Goal: Task Accomplishment & Management: Manage account settings

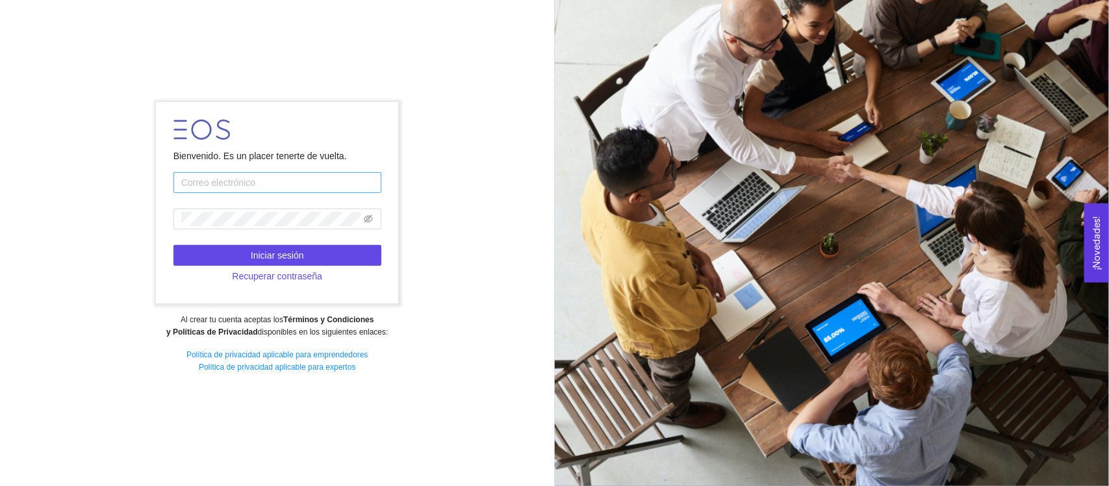
click at [215, 182] on input "text" at bounding box center [277, 182] width 208 height 21
type input "[EMAIL_ADDRESS][DOMAIN_NAME]"
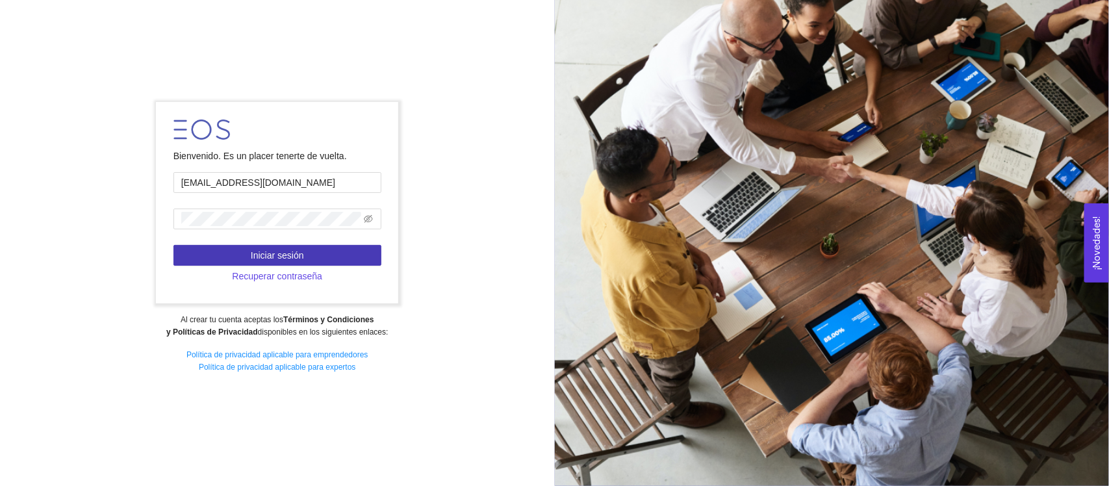
click at [284, 255] on span "Iniciar sesión" at bounding box center [277, 255] width 53 height 14
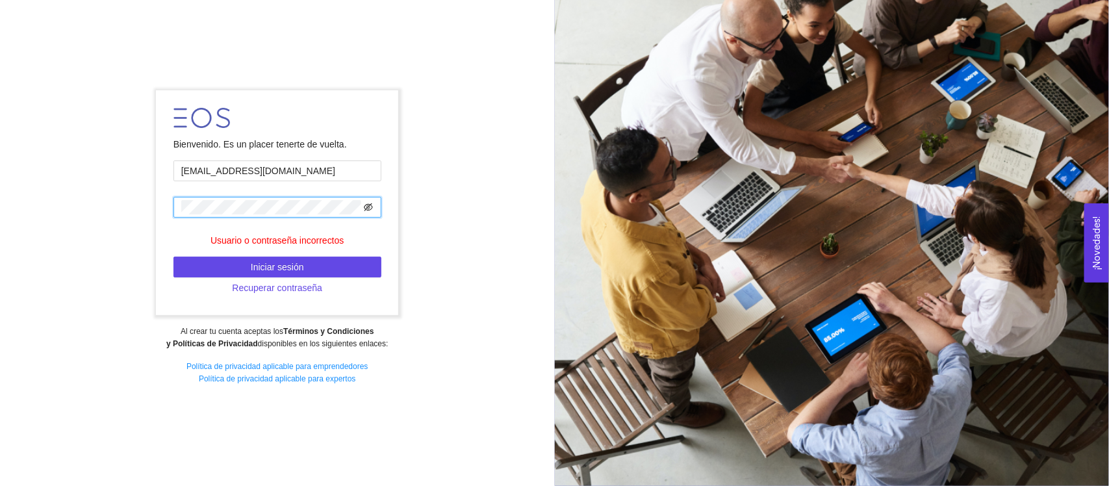
click at [370, 209] on icon "eye-invisible" at bounding box center [368, 207] width 9 height 9
click at [280, 265] on span "Iniciar sesión" at bounding box center [277, 267] width 53 height 14
click at [268, 293] on span "Recuperar contraseña" at bounding box center [277, 288] width 90 height 14
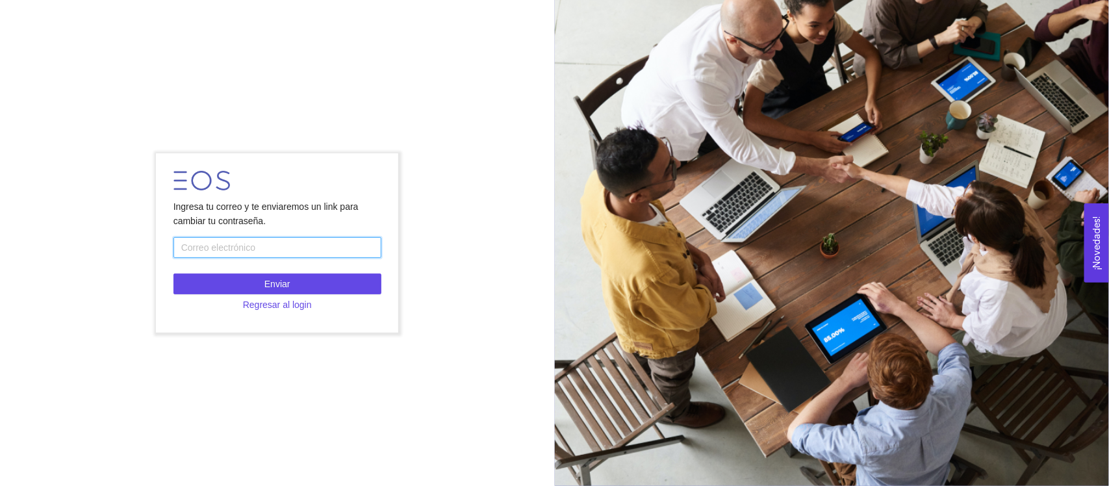
click at [225, 247] on input "text" at bounding box center [277, 247] width 208 height 21
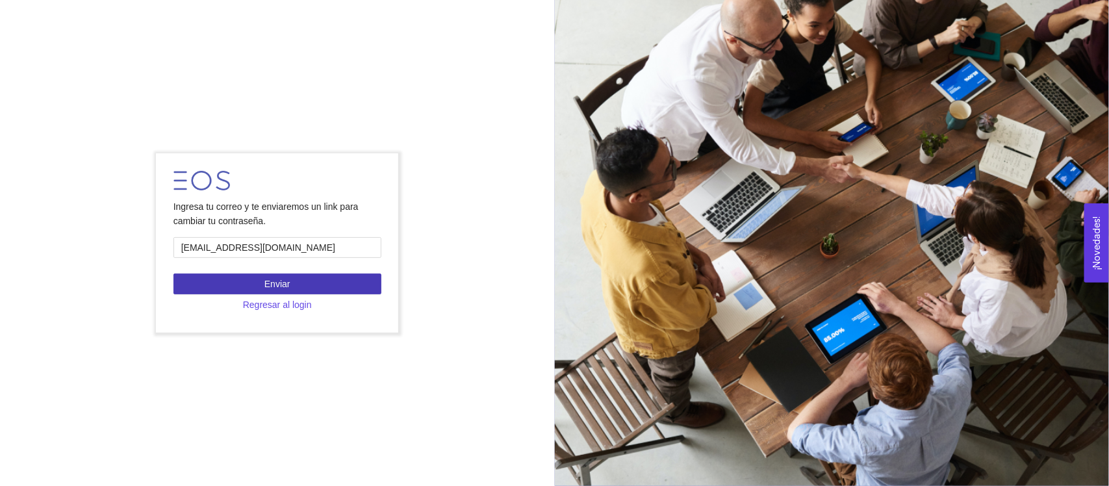
click at [280, 283] on span "Enviar" at bounding box center [277, 284] width 26 height 14
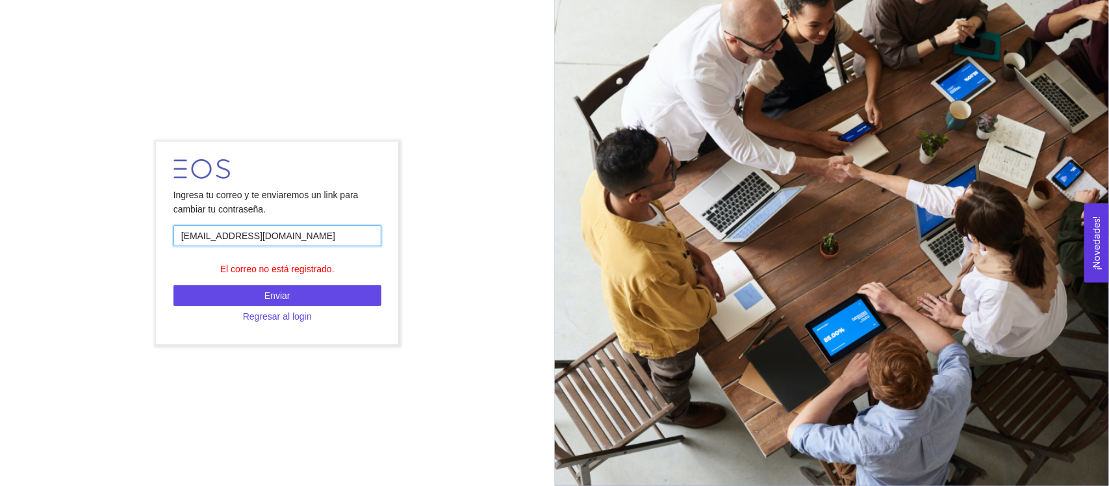
drag, startPoint x: 286, startPoint y: 235, endPoint x: 212, endPoint y: 242, distance: 75.0
click at [212, 242] on input "[EMAIL_ADDRESS][DOMAIN_NAME]" at bounding box center [277, 235] width 208 height 21
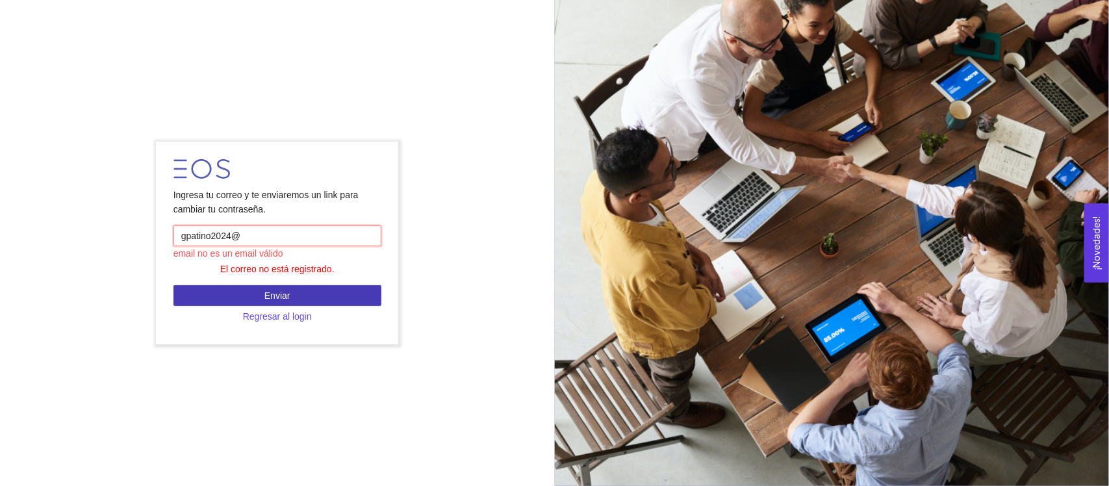
type input "[EMAIL_ADDRESS][DOMAIN_NAME]"
click at [281, 293] on span "Enviar" at bounding box center [277, 295] width 26 height 14
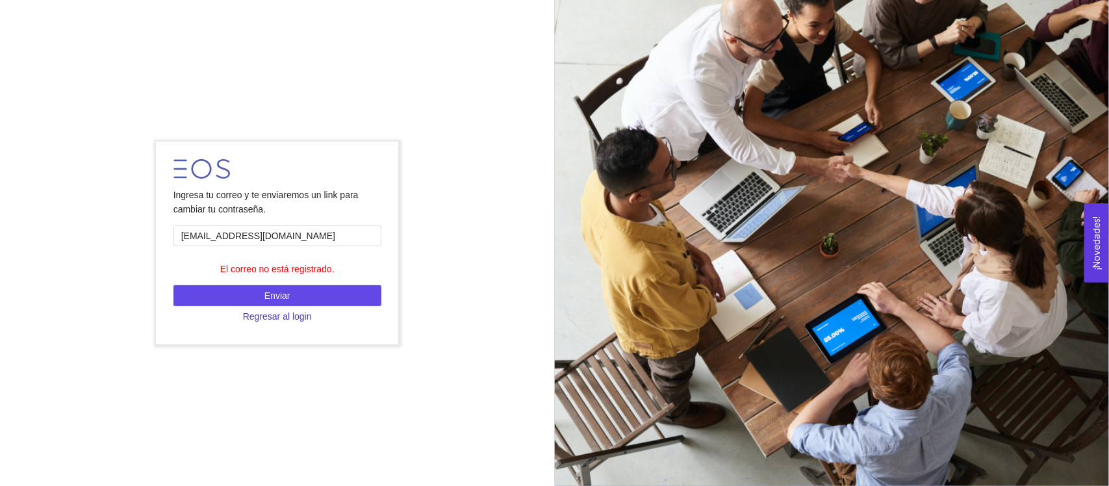
click at [272, 316] on span "Regresar al login" at bounding box center [277, 316] width 69 height 14
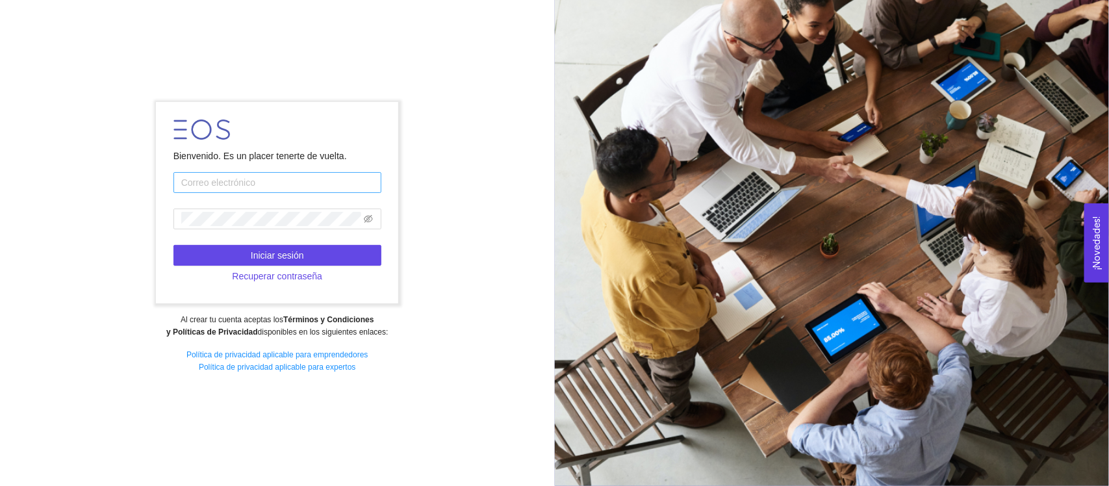
click at [251, 179] on input "text" at bounding box center [277, 182] width 208 height 21
type input "[EMAIL_ADDRESS][DOMAIN_NAME]"
click at [367, 218] on icon "eye-invisible" at bounding box center [368, 218] width 9 height 9
click at [367, 218] on icon "eye" at bounding box center [368, 218] width 9 height 9
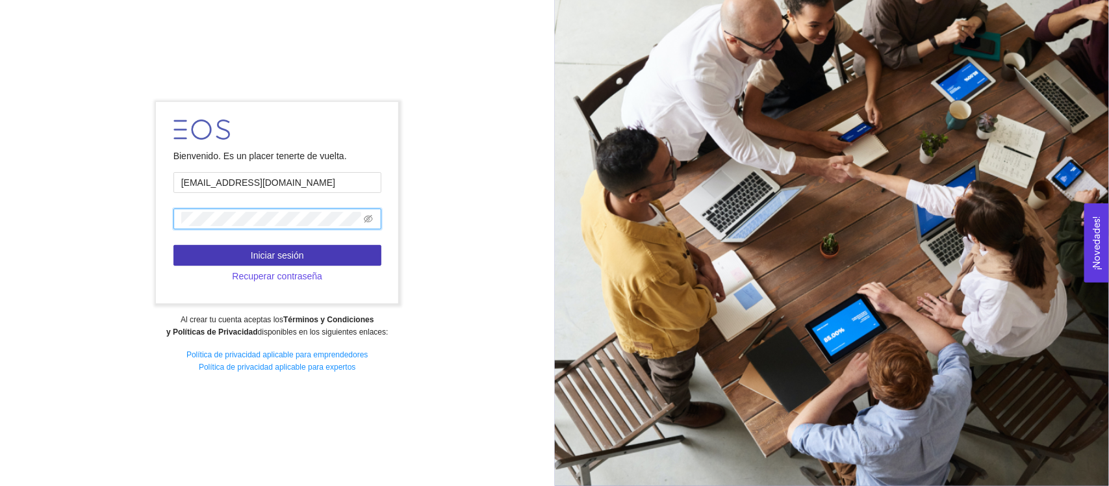
click at [275, 253] on span "Iniciar sesión" at bounding box center [277, 255] width 53 height 14
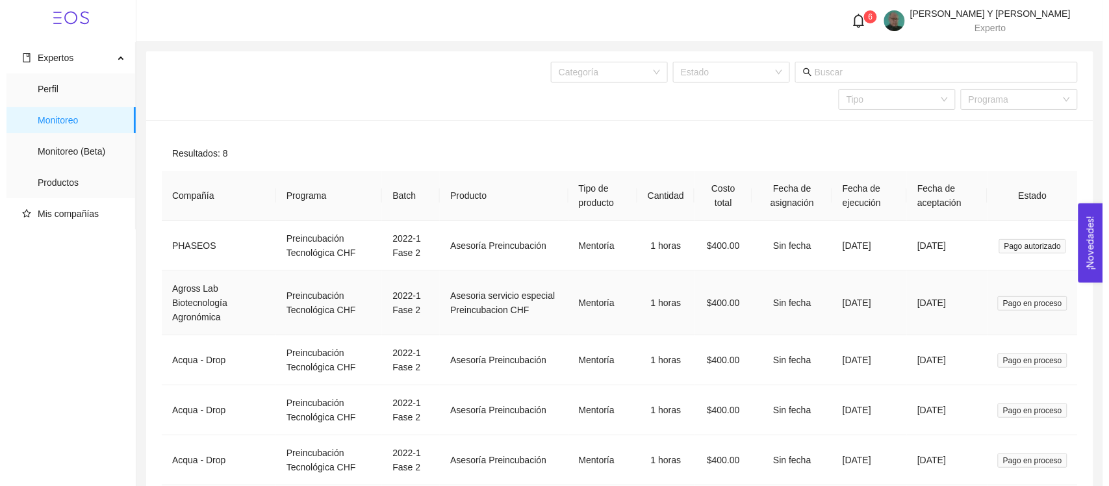
scroll to position [81, 0]
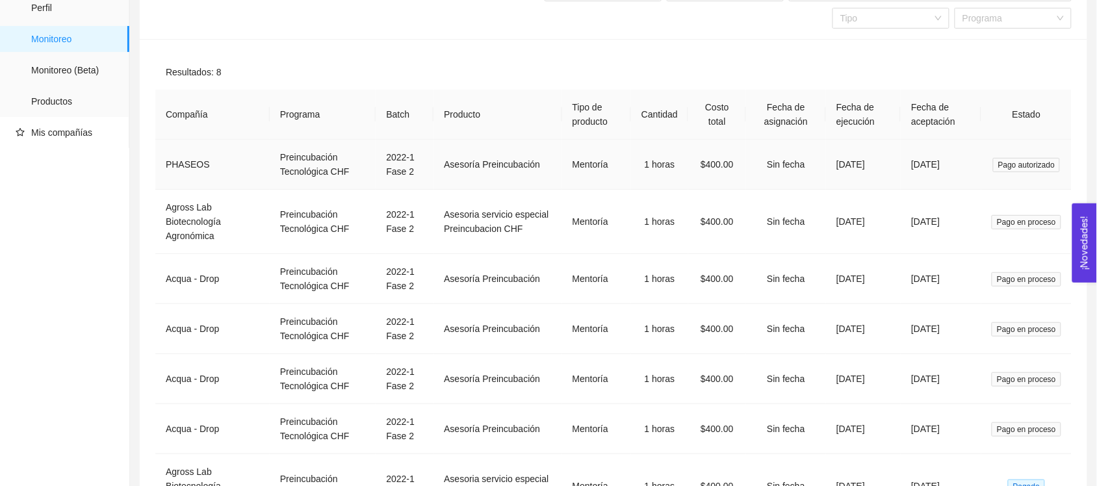
click at [1026, 163] on span "Pago autorizado" at bounding box center [1026, 165] width 67 height 14
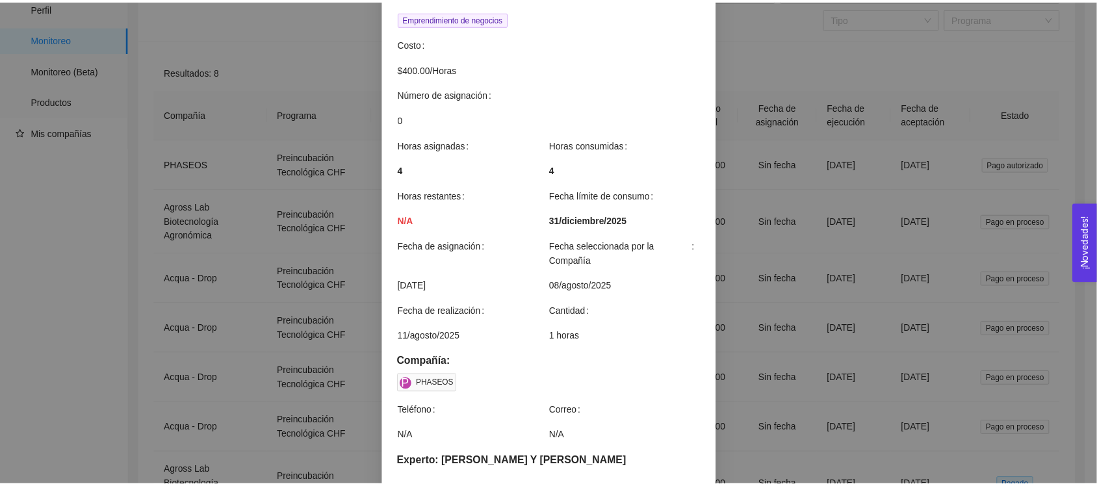
scroll to position [244, 0]
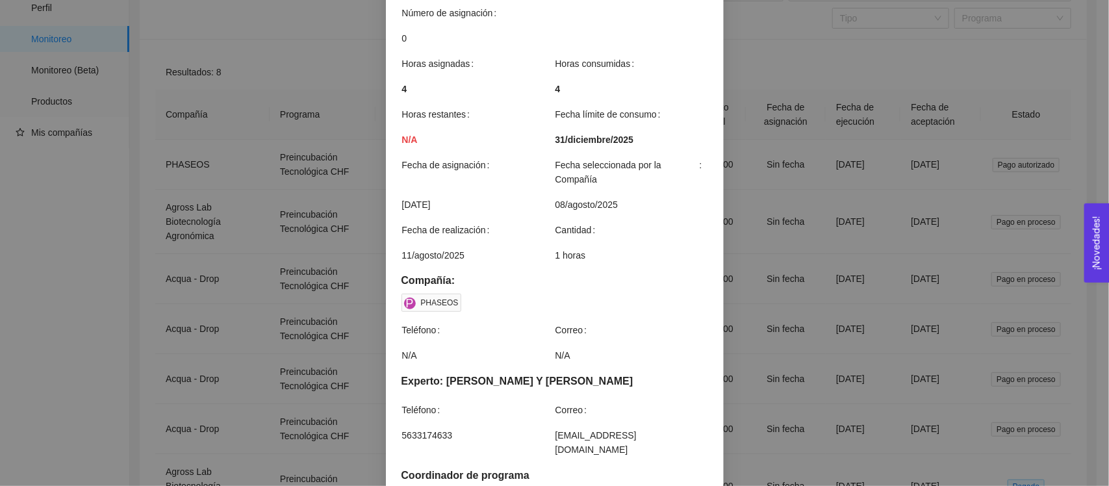
click at [855, 75] on div "Detalles de mentoría Asesoría Preincubación Categoría Emprendimiento de negocio…" at bounding box center [554, 243] width 1109 height 486
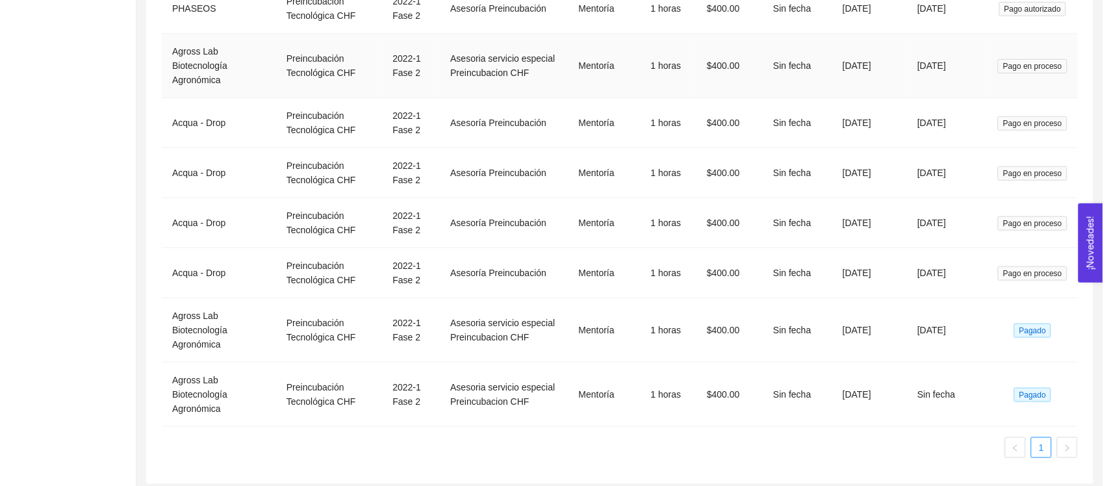
scroll to position [246, 0]
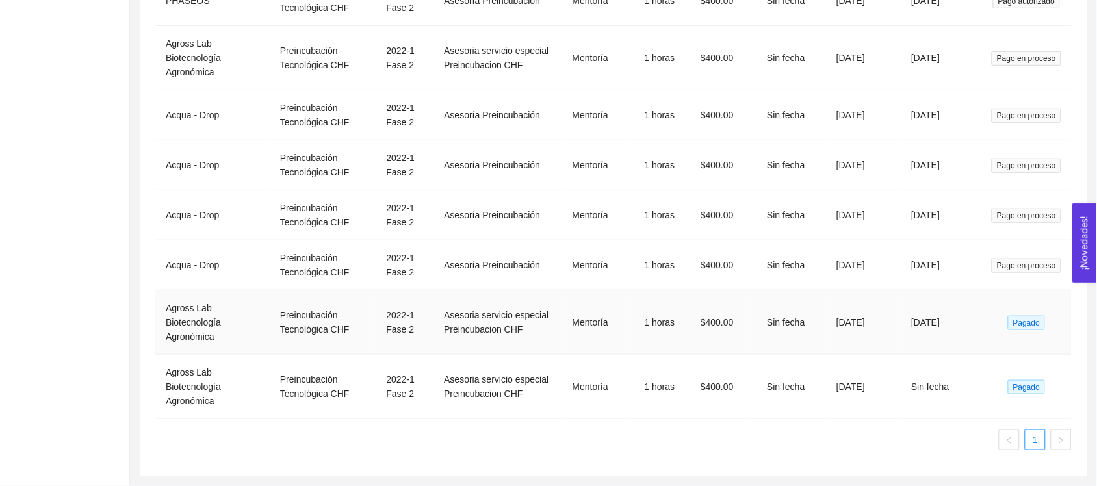
click at [1027, 322] on span "Pagado" at bounding box center [1026, 323] width 37 height 14
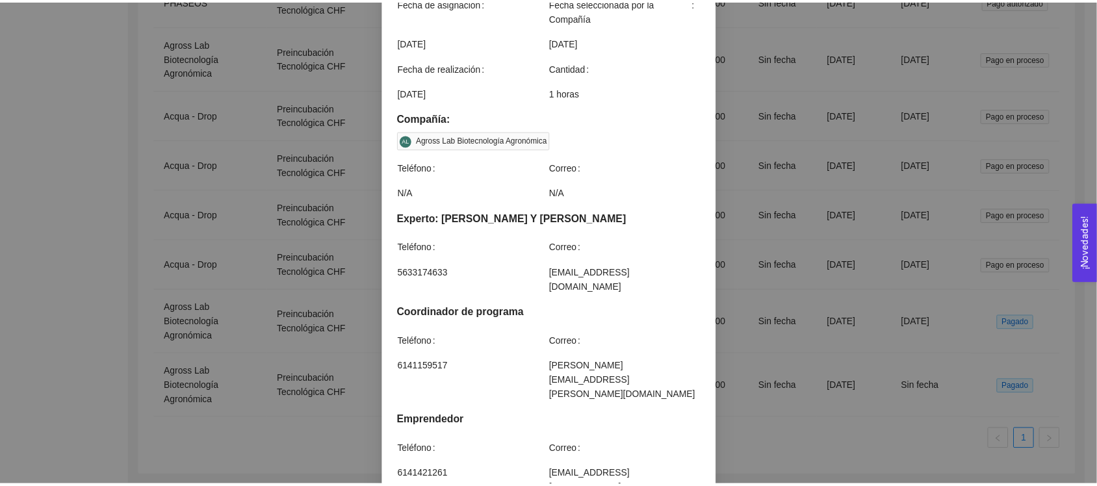
scroll to position [0, 0]
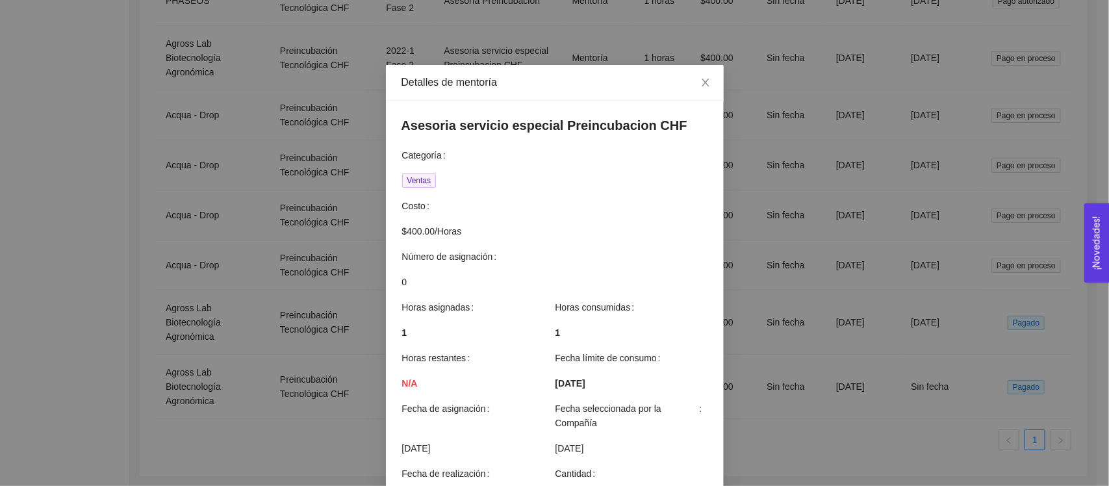
click at [861, 98] on div "Detalles de mentoría Asesoria servicio especial Preincubacion CHF Categoría Ven…" at bounding box center [554, 243] width 1109 height 486
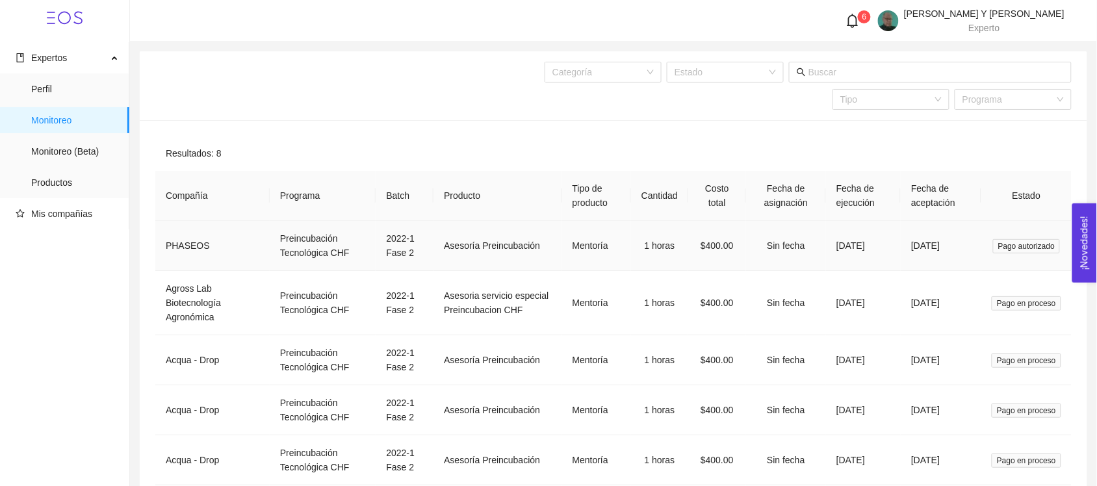
click at [1041, 242] on span "Pago autorizado" at bounding box center [1026, 246] width 67 height 14
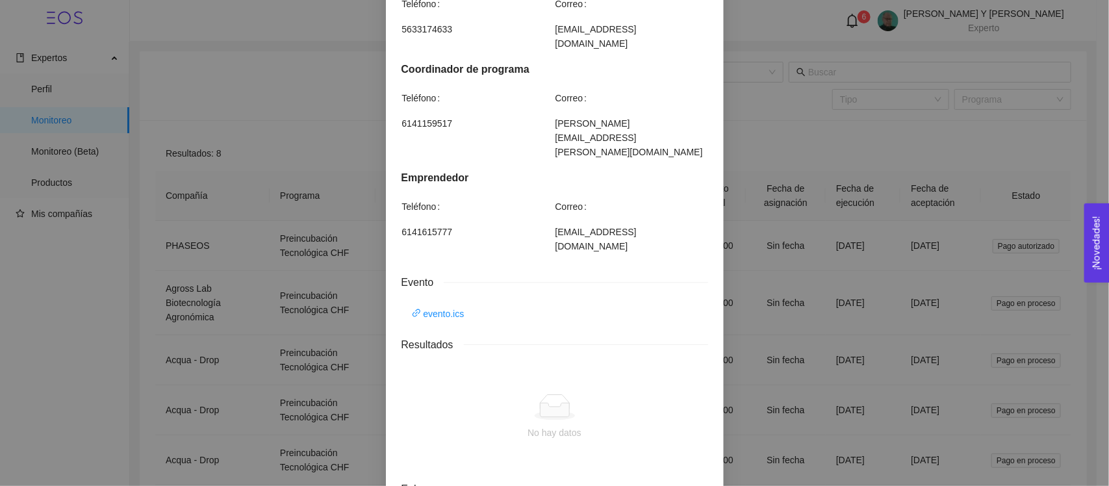
scroll to position [731, 0]
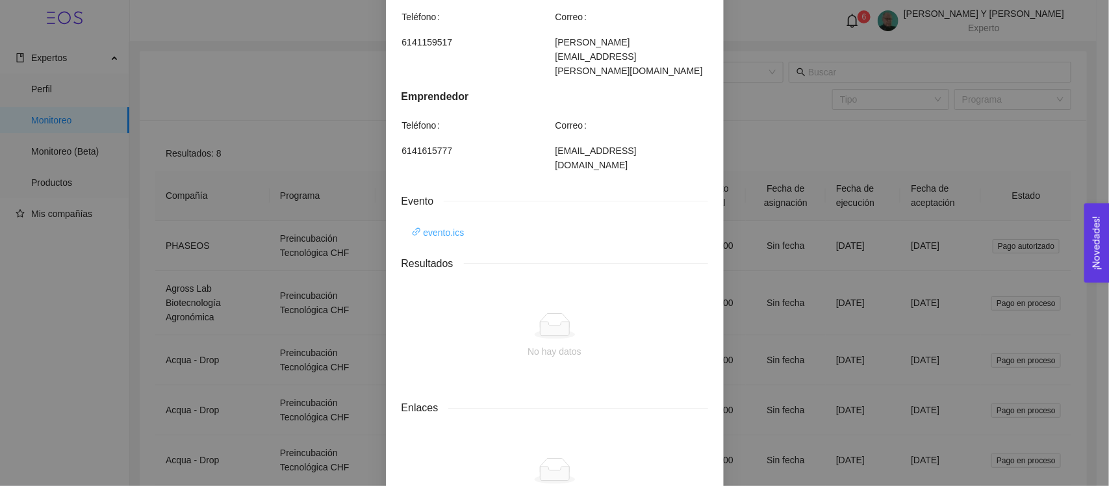
click at [430, 225] on link "evento.ics" at bounding box center [438, 232] width 53 height 14
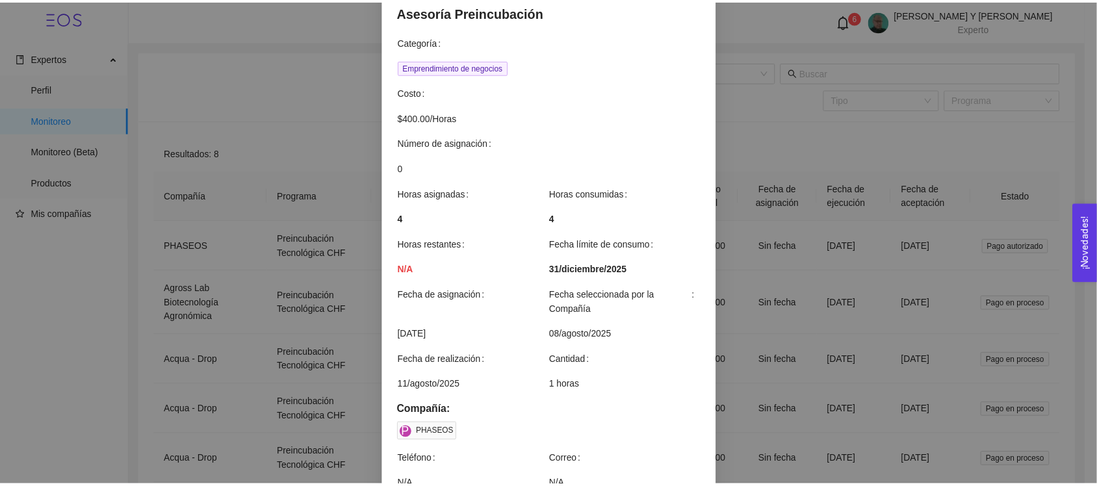
scroll to position [0, 0]
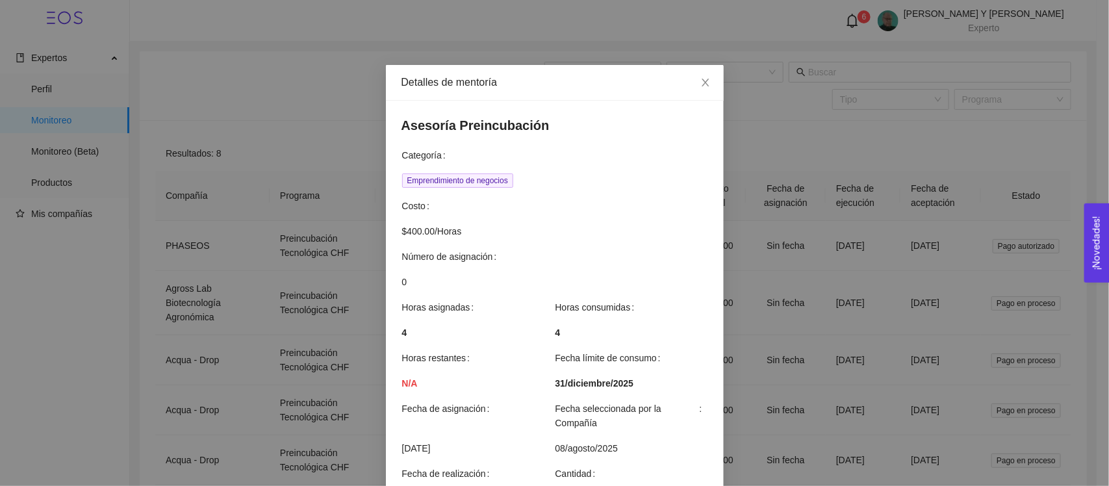
click at [920, 75] on div "Detalles de mentoría Asesoría Preincubación Categoría Emprendimiento de negocio…" at bounding box center [554, 243] width 1109 height 486
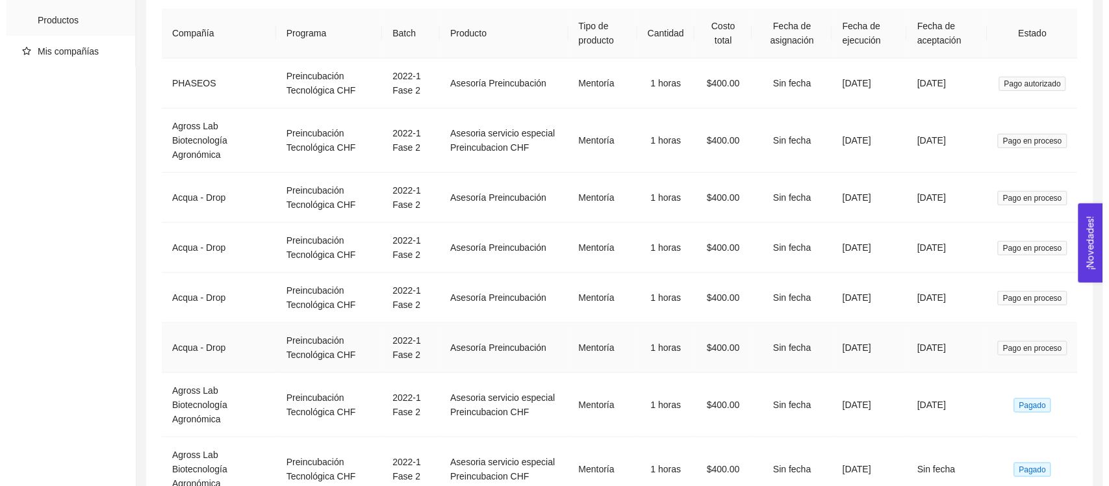
scroll to position [244, 0]
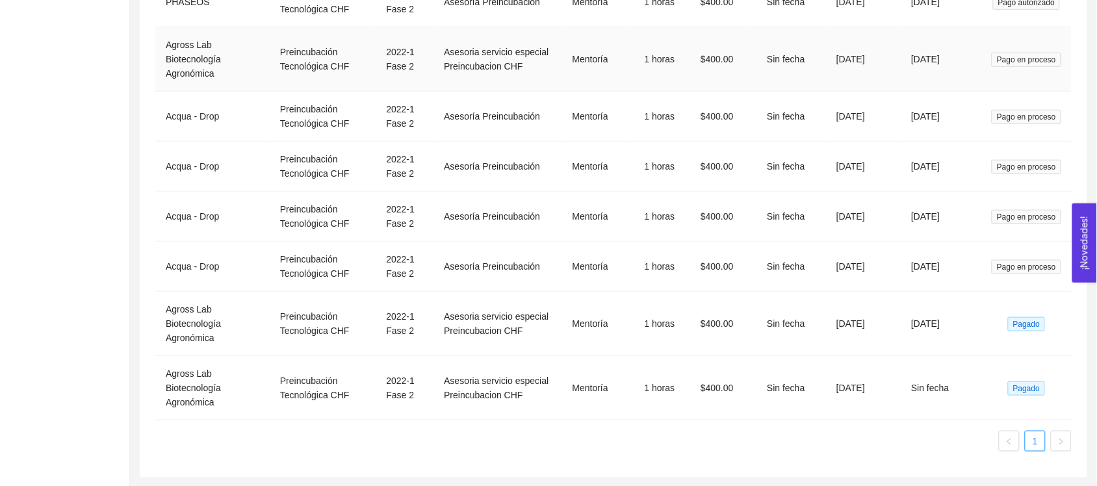
click at [307, 62] on td "Preincubación Tecnológica CHF" at bounding box center [323, 59] width 106 height 64
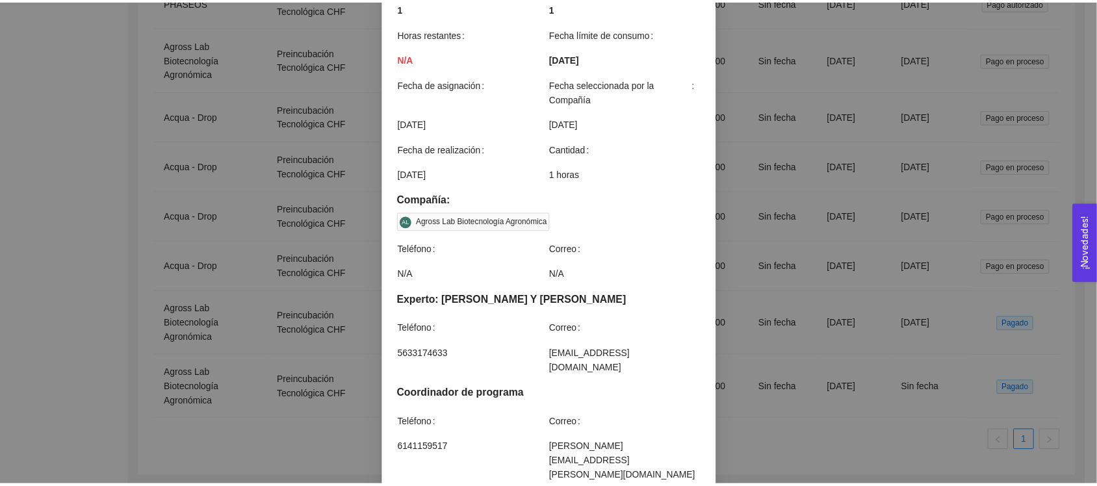
scroll to position [0, 0]
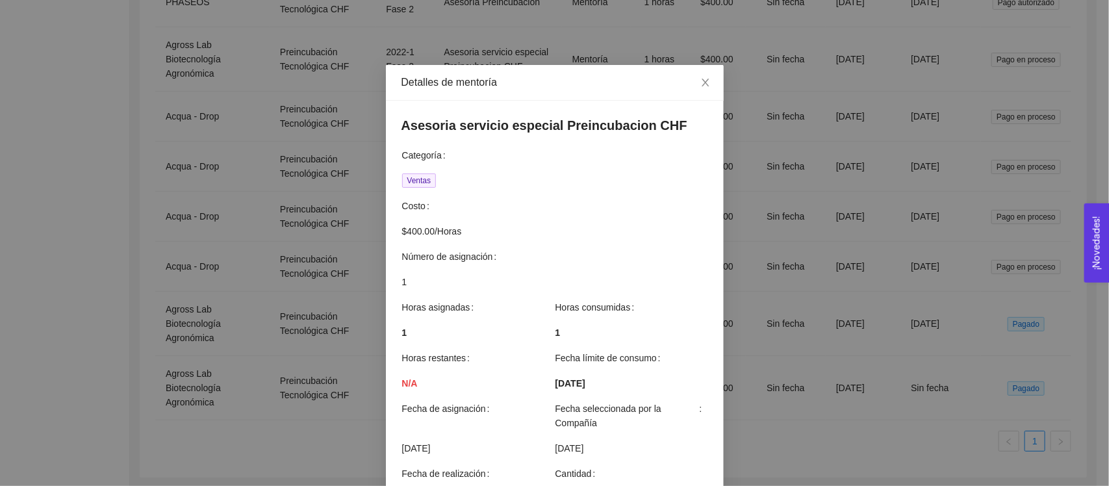
click at [352, 79] on div "Detalles de mentoría Asesoria servicio especial Preincubacion CHF Categoría Ven…" at bounding box center [554, 243] width 1109 height 486
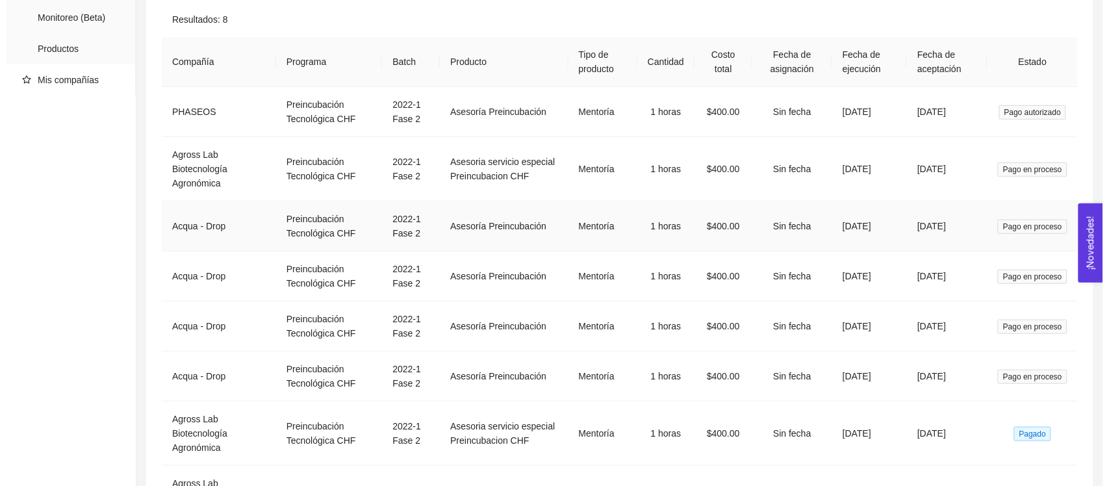
scroll to position [162, 0]
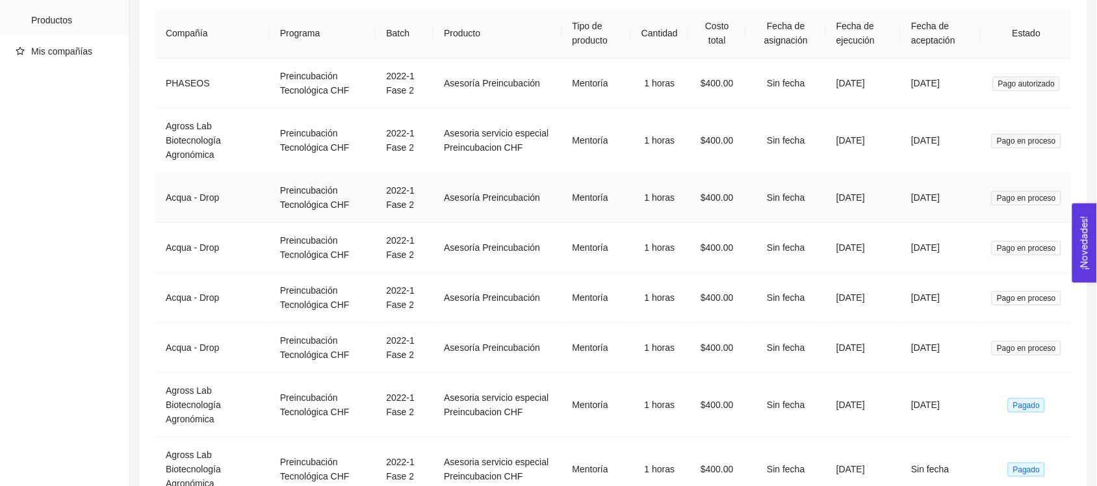
click at [290, 196] on td "Preincubación Tecnológica CHF" at bounding box center [323, 198] width 106 height 50
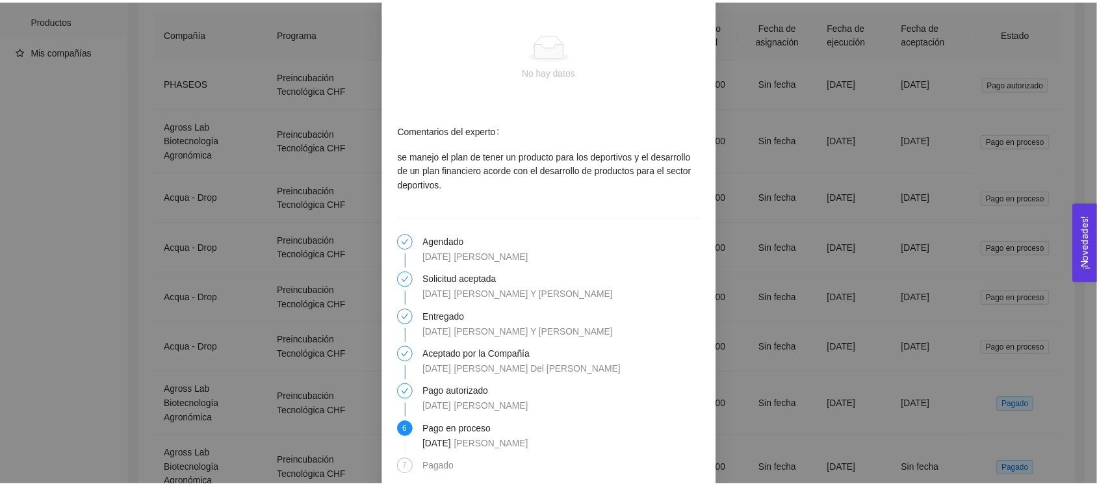
scroll to position [845, 0]
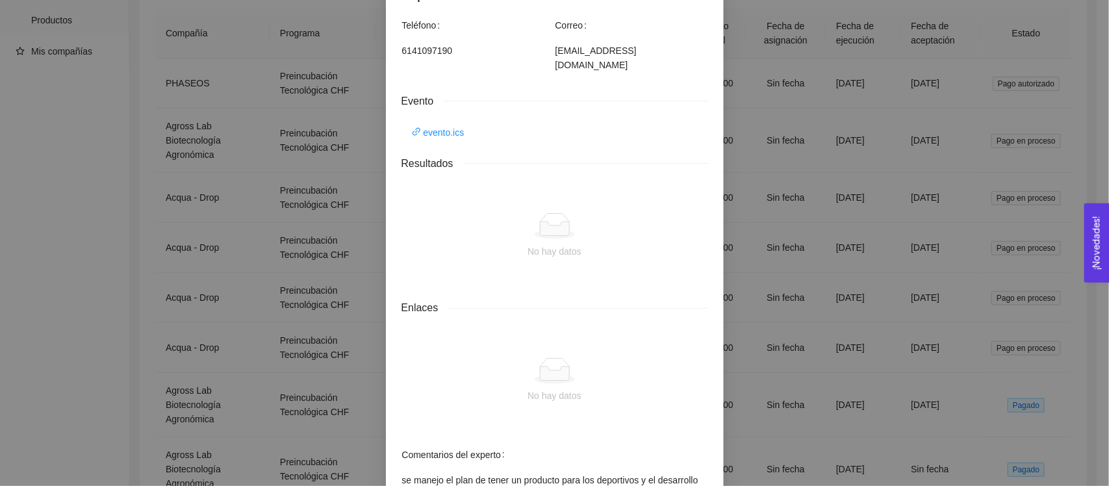
click at [741, 199] on div "Detalles de mentoría Asesoría Preincubación Categoría Emprendimiento de negocio…" at bounding box center [554, 243] width 1109 height 486
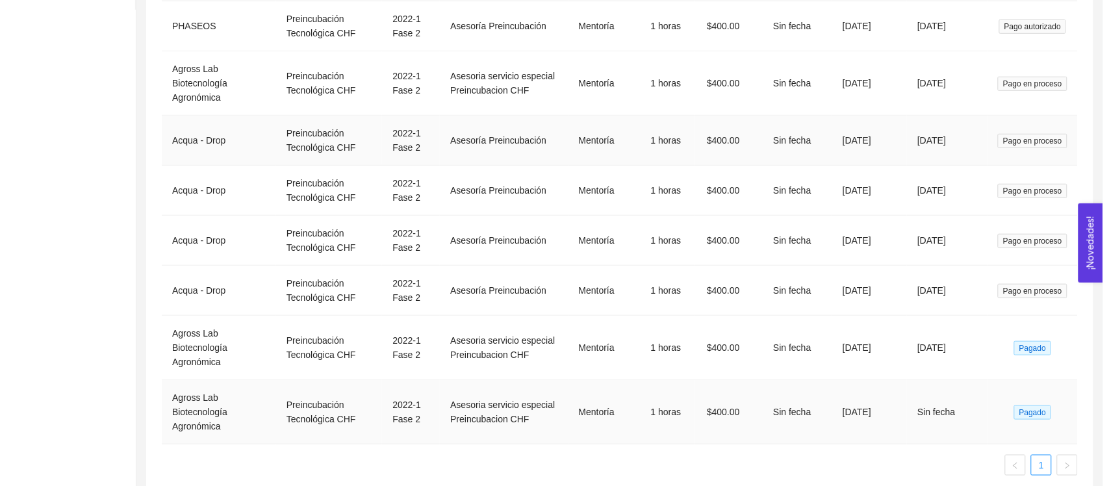
scroll to position [0, 0]
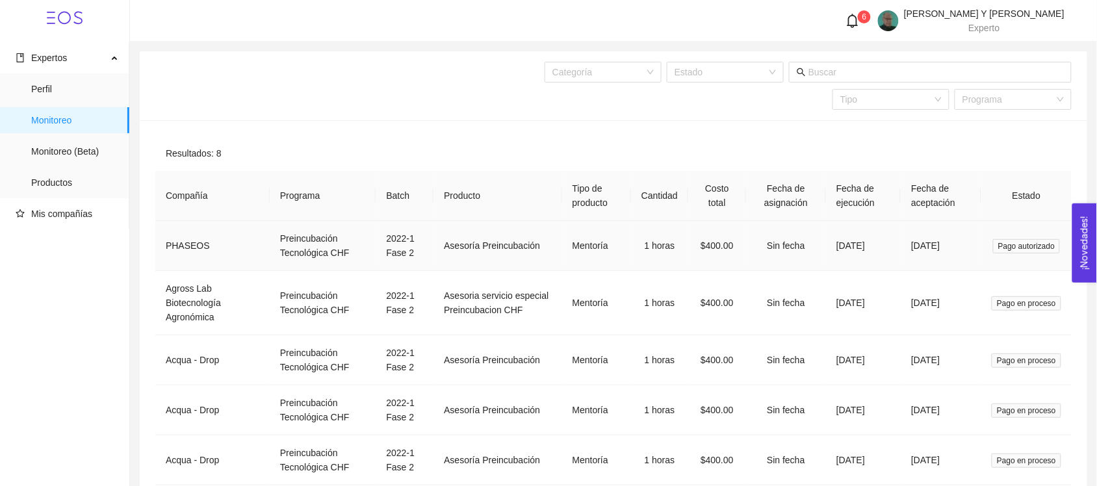
click at [299, 247] on td "Preincubación Tecnológica CHF" at bounding box center [323, 246] width 106 height 50
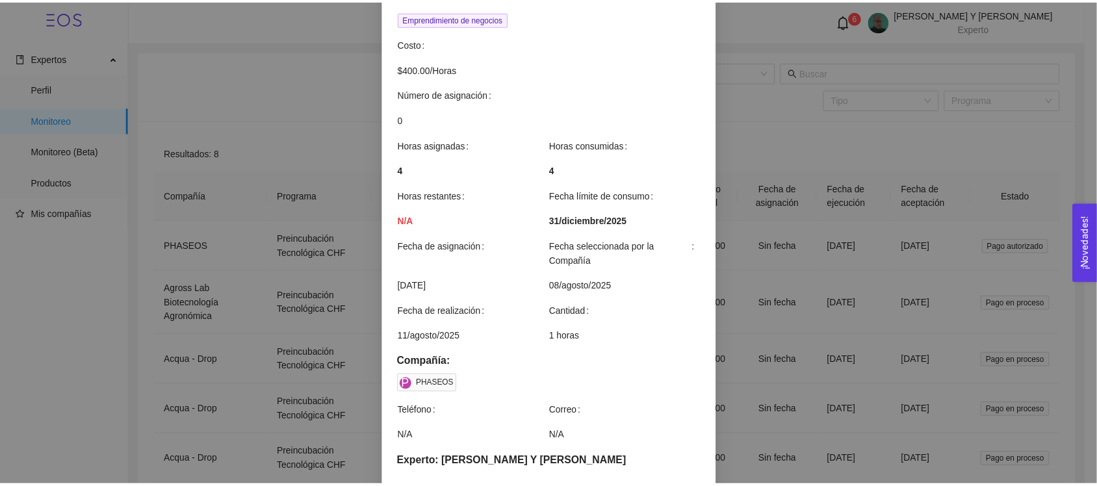
scroll to position [244, 0]
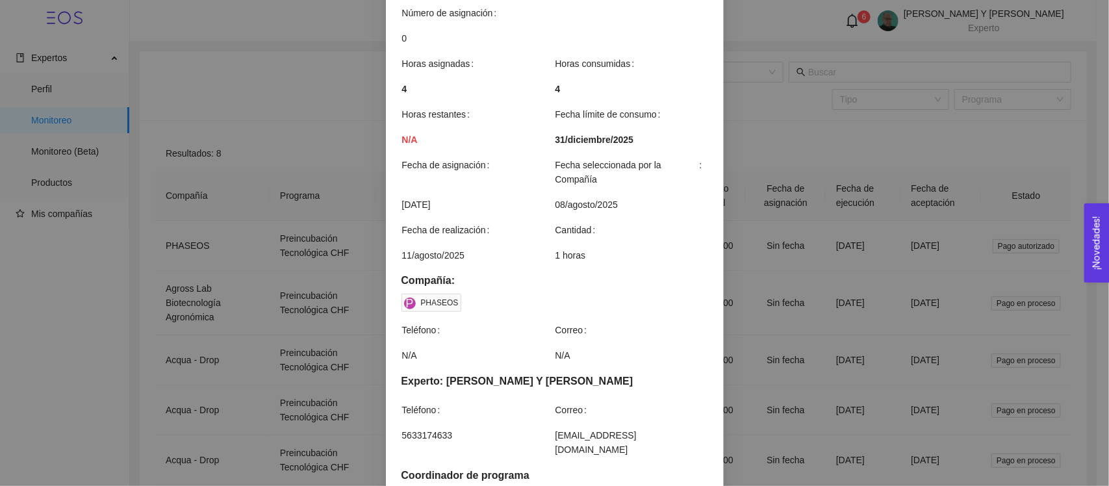
click at [760, 147] on div "Detalles de mentoría Asesoría Preincubación Categoría Emprendimiento de negocio…" at bounding box center [554, 243] width 1109 height 486
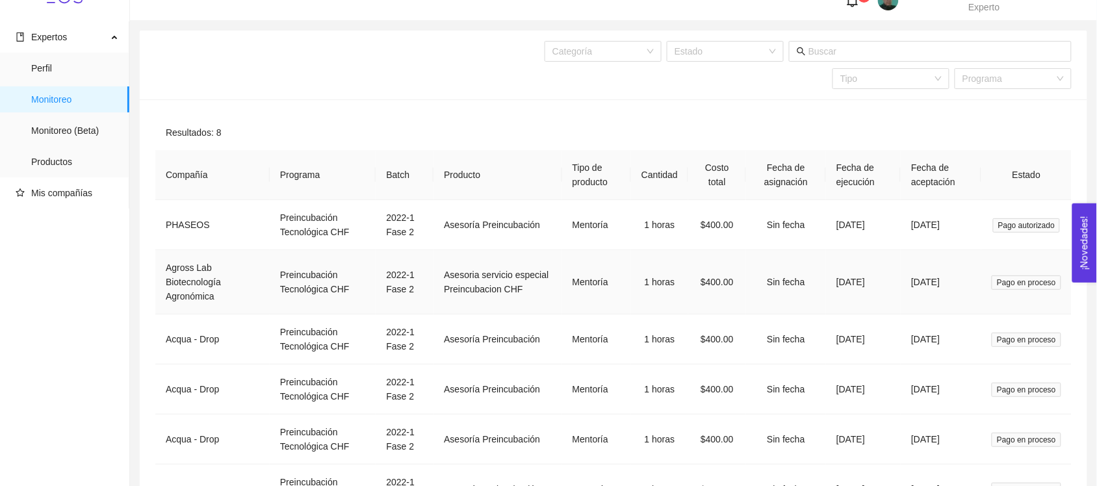
scroll to position [0, 0]
